Goal: Task Accomplishment & Management: Complete application form

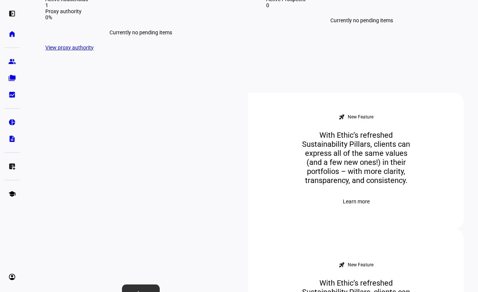
scroll to position [220, 0]
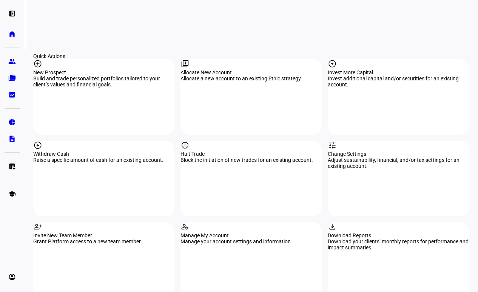
scroll to position [679, 0]
click at [78, 59] on div "add_circle New Prospect Build and trade personalized portfolios tailored to you…" at bounding box center [103, 97] width 141 height 76
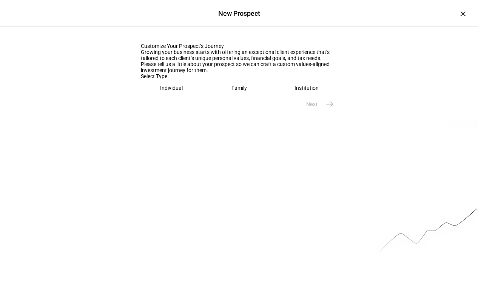
scroll to position [28, 0]
click at [252, 98] on eth-mega-radio-button "Family" at bounding box center [240, 88] width 62 height 17
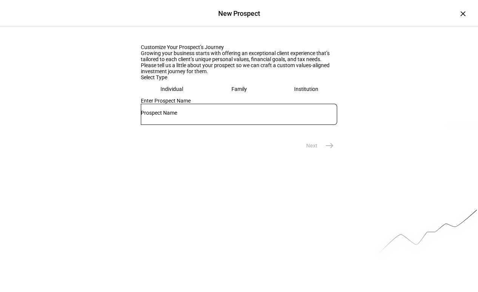
click at [254, 125] on div at bounding box center [239, 114] width 196 height 21
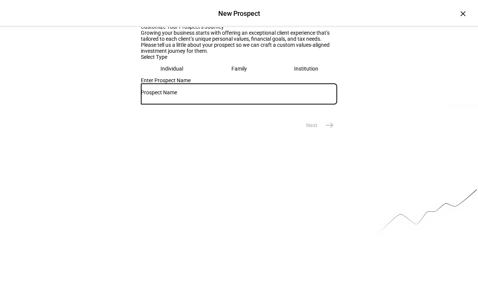
scroll to position [63, 0]
